Goal: Information Seeking & Learning: Learn about a topic

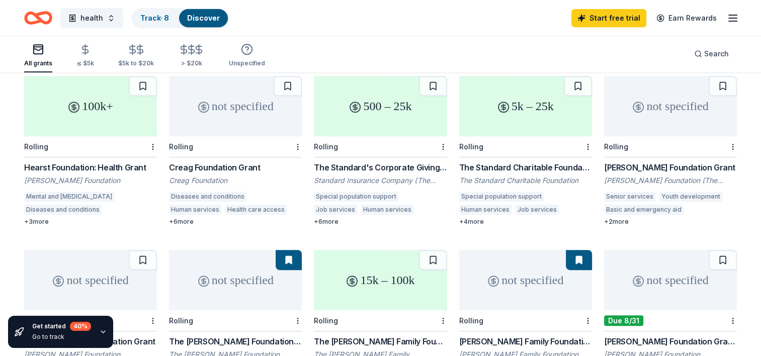
scroll to position [453, 0]
click at [121, 103] on div "100k+" at bounding box center [90, 105] width 133 height 60
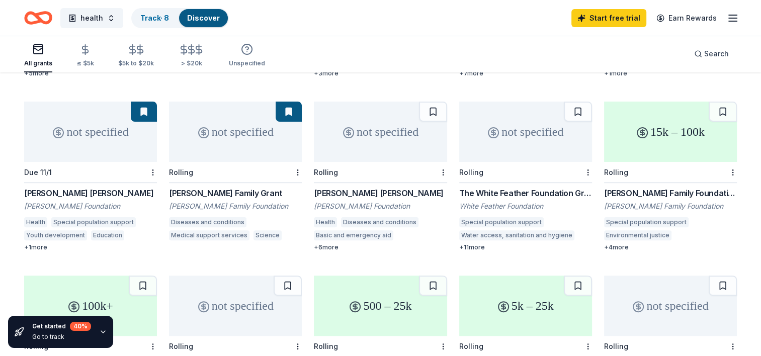
scroll to position [252, 0]
click at [234, 139] on div "not specified" at bounding box center [235, 133] width 133 height 60
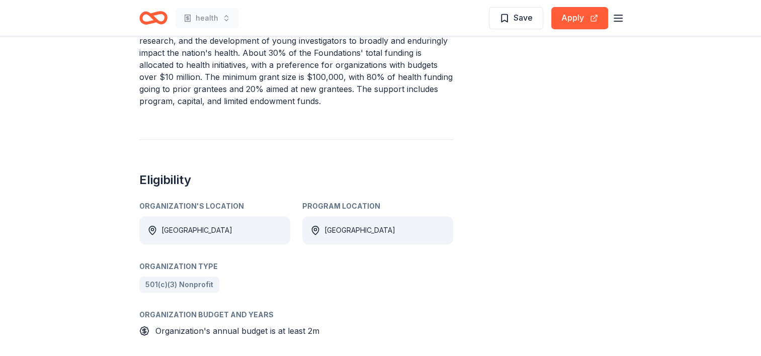
scroll to position [352, 0]
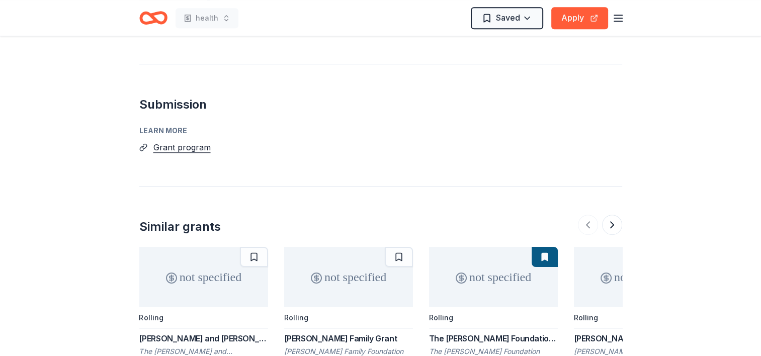
scroll to position [704, 0]
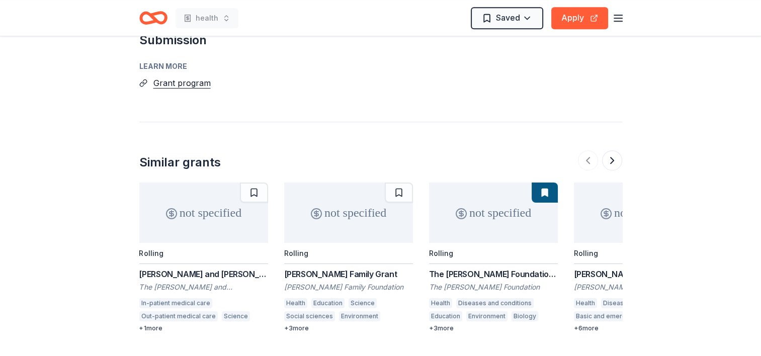
click at [198, 186] on div "not specified" at bounding box center [203, 213] width 129 height 60
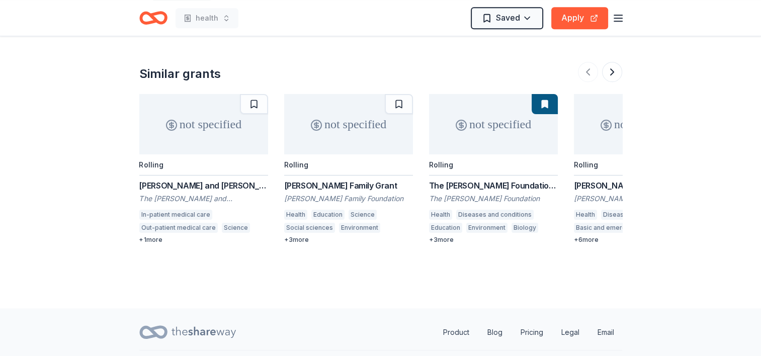
scroll to position [793, 0]
click at [506, 107] on div "not specified" at bounding box center [493, 124] width 129 height 60
click at [598, 116] on div "not specified" at bounding box center [638, 124] width 129 height 60
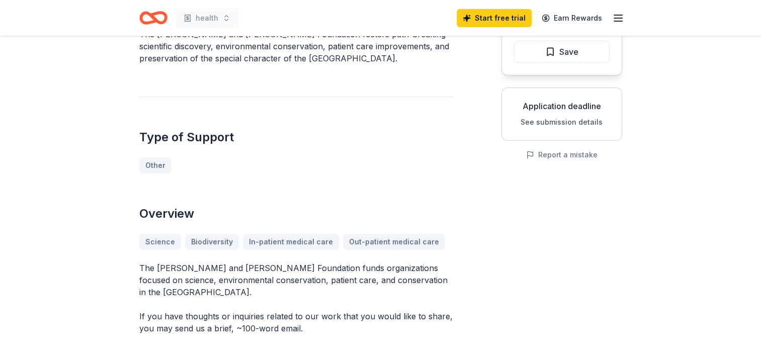
scroll to position [151, 0]
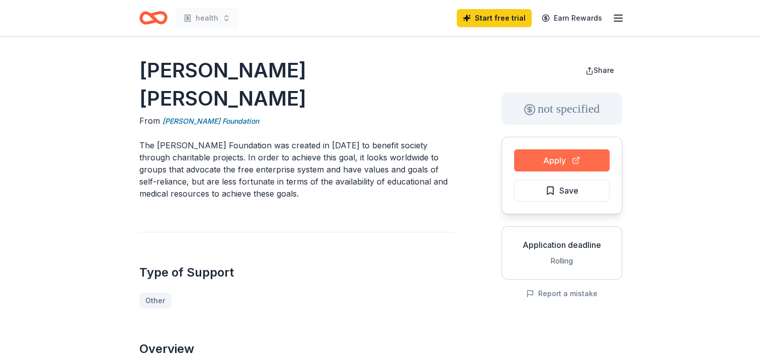
click at [556, 163] on button "Apply" at bounding box center [562, 160] width 96 height 22
click at [551, 160] on button "Apply" at bounding box center [562, 160] width 96 height 22
